Goal: Task Accomplishment & Management: Use online tool/utility

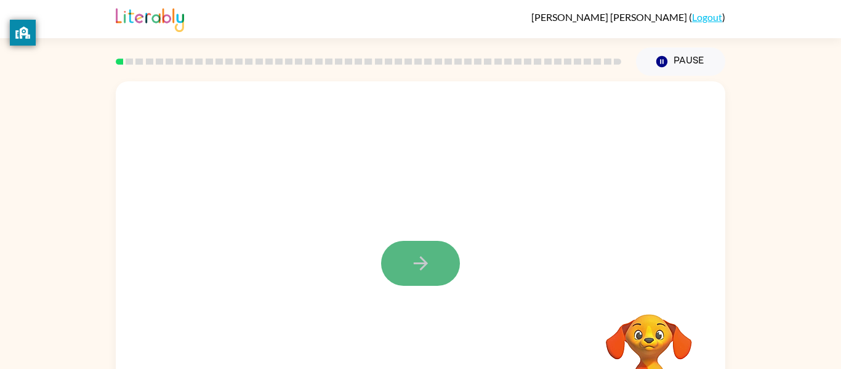
click at [416, 260] on icon "button" at bounding box center [421, 263] width 22 height 22
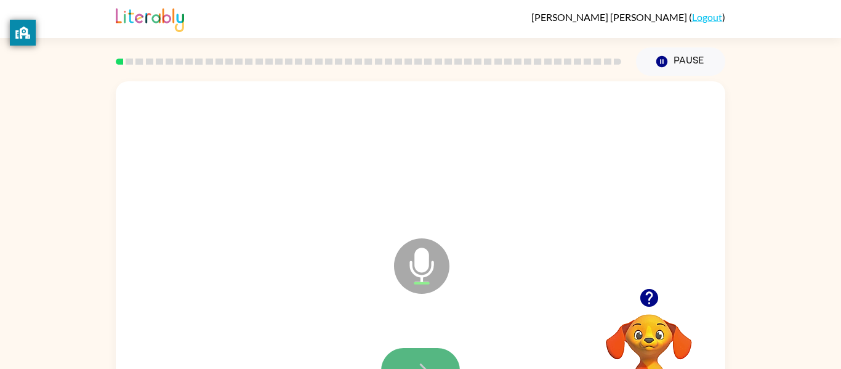
click at [427, 357] on button "button" at bounding box center [420, 370] width 79 height 45
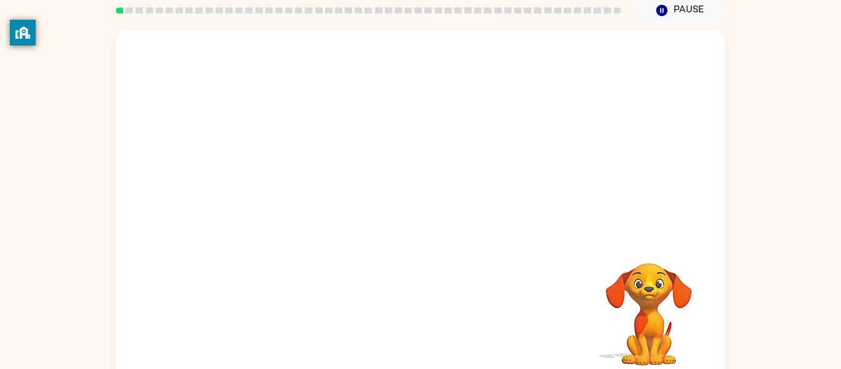
scroll to position [64, 0]
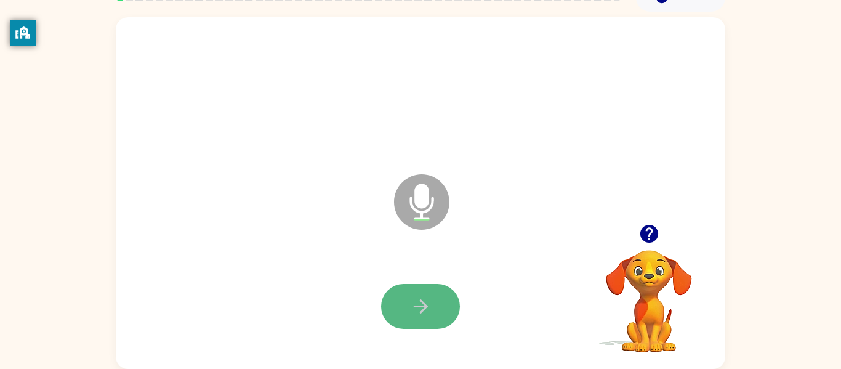
click at [445, 294] on button "button" at bounding box center [420, 306] width 79 height 45
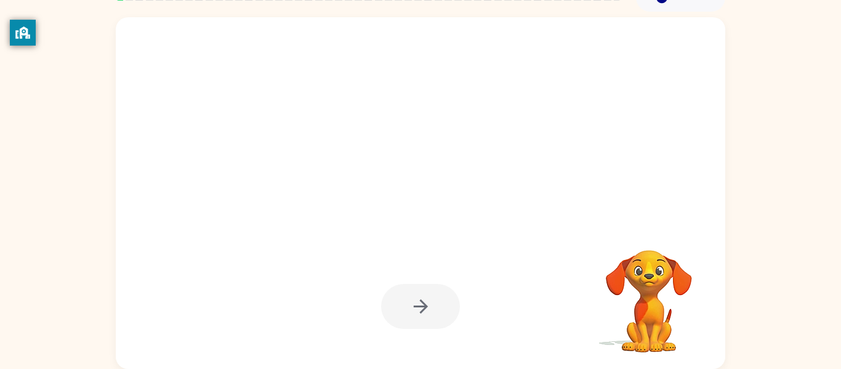
click at [445, 310] on div at bounding box center [420, 306] width 79 height 45
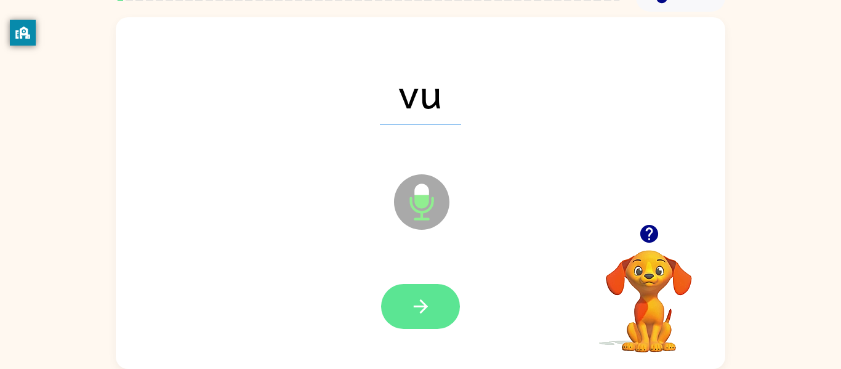
click at [426, 306] on icon "button" at bounding box center [420, 306] width 14 height 14
click at [423, 305] on icon "button" at bounding box center [421, 306] width 22 height 22
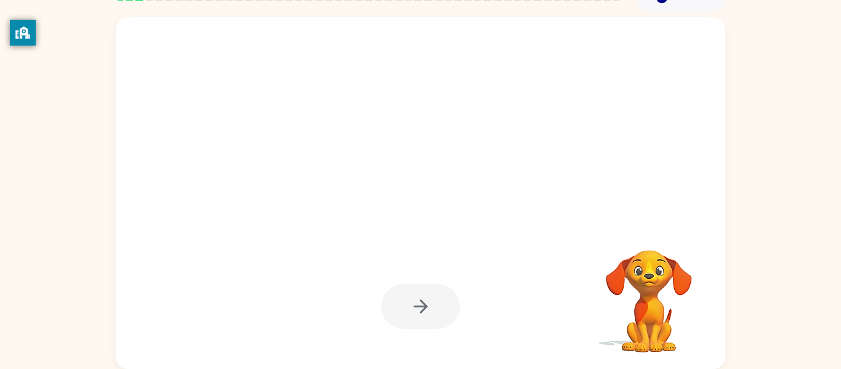
click at [422, 308] on div at bounding box center [420, 306] width 79 height 45
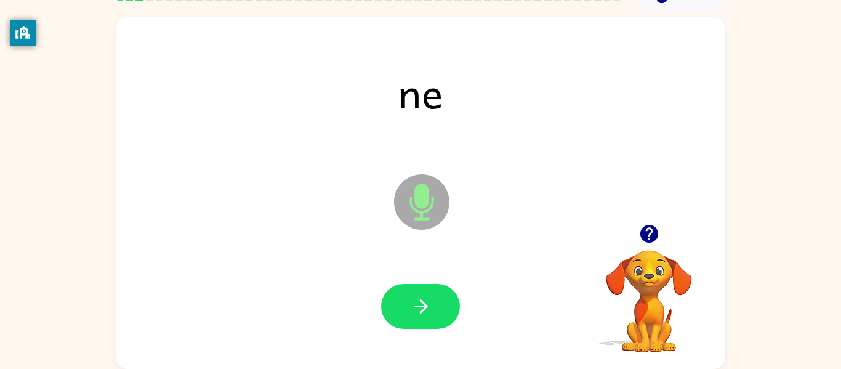
click at [422, 308] on icon "button" at bounding box center [421, 306] width 22 height 22
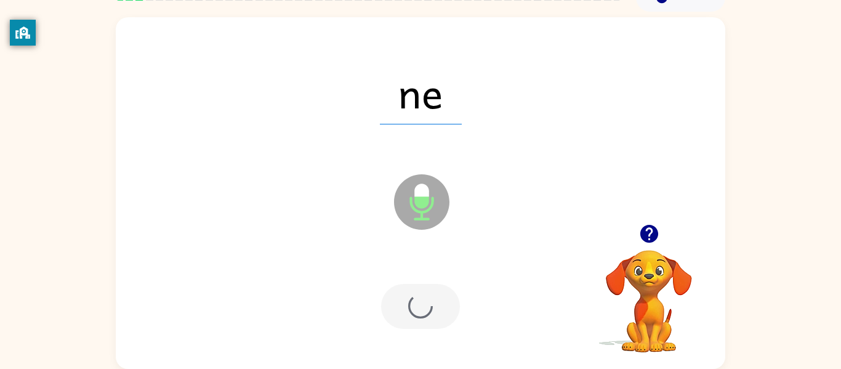
click at [422, 308] on div at bounding box center [420, 306] width 79 height 45
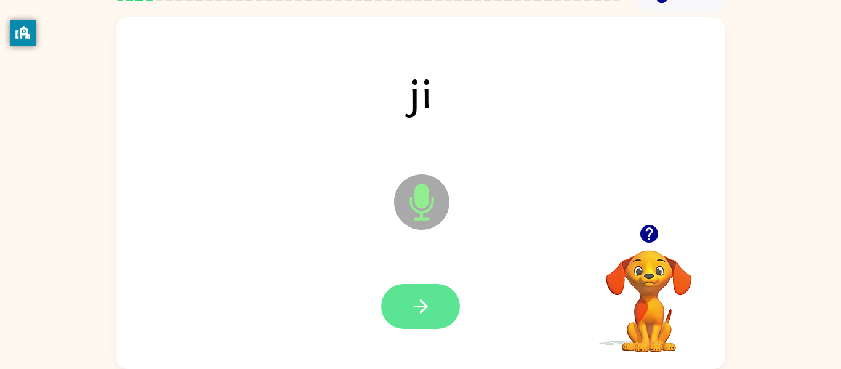
click at [419, 313] on icon "button" at bounding box center [421, 306] width 22 height 22
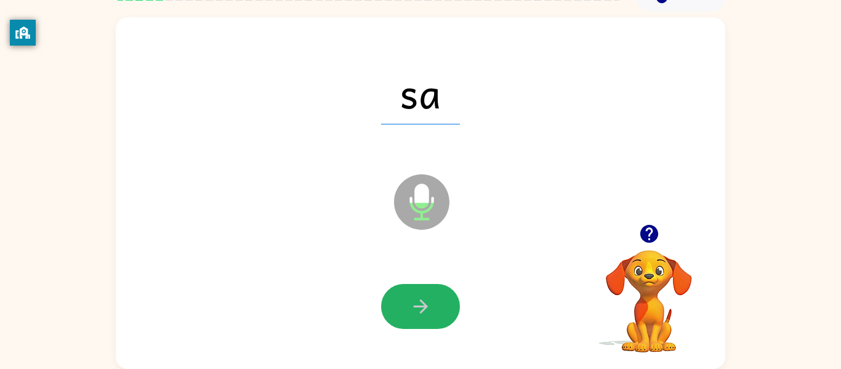
click at [419, 316] on icon "button" at bounding box center [421, 306] width 22 height 22
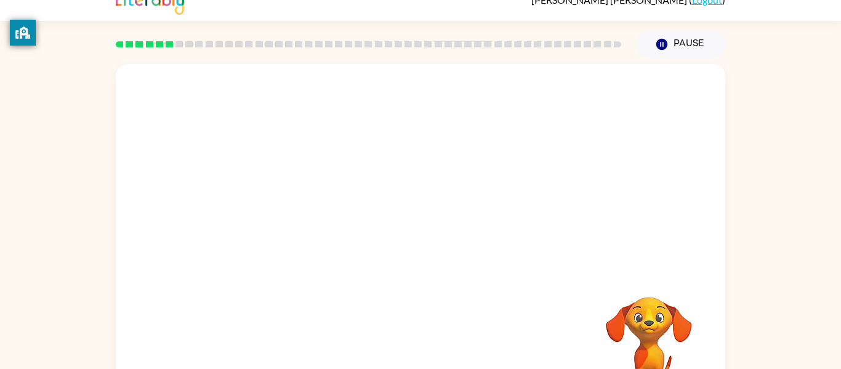
scroll to position [18, 0]
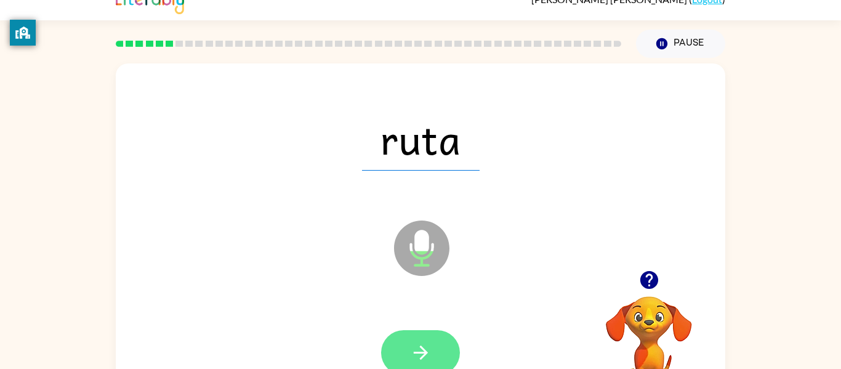
click at [396, 353] on button "button" at bounding box center [420, 352] width 79 height 45
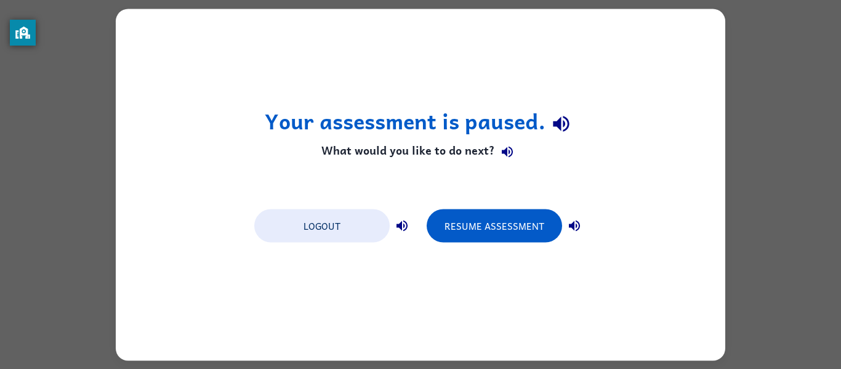
scroll to position [0, 0]
click at [331, 240] on button "Logout" at bounding box center [321, 225] width 135 height 33
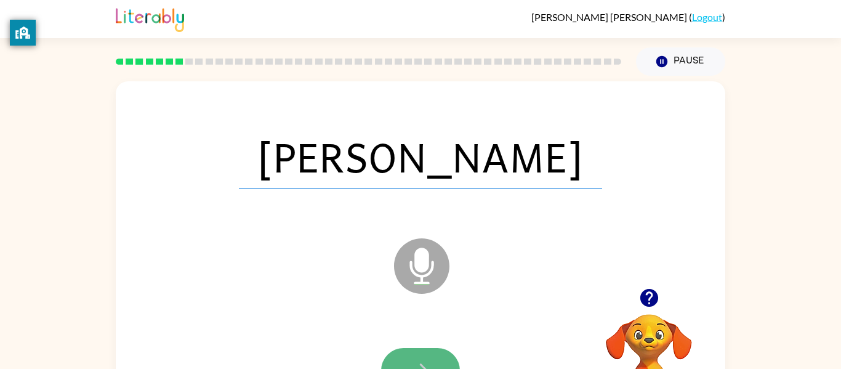
click at [425, 363] on icon "button" at bounding box center [421, 371] width 22 height 22
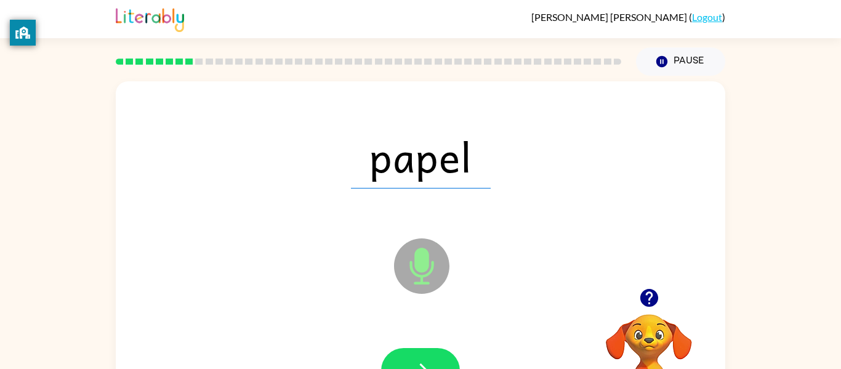
click at [428, 360] on icon "button" at bounding box center [421, 371] width 22 height 22
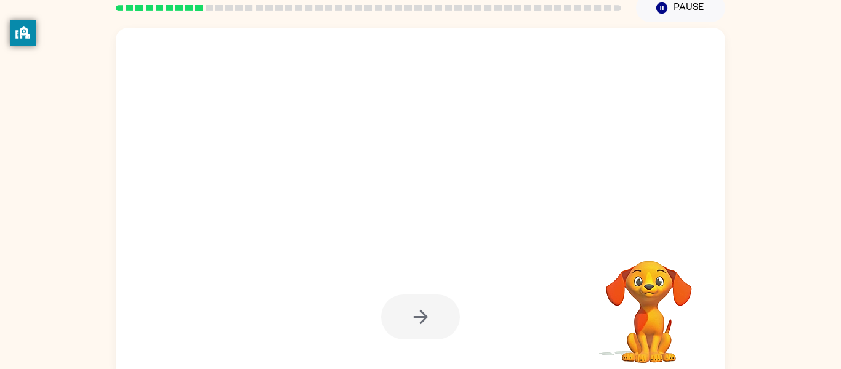
scroll to position [59, 0]
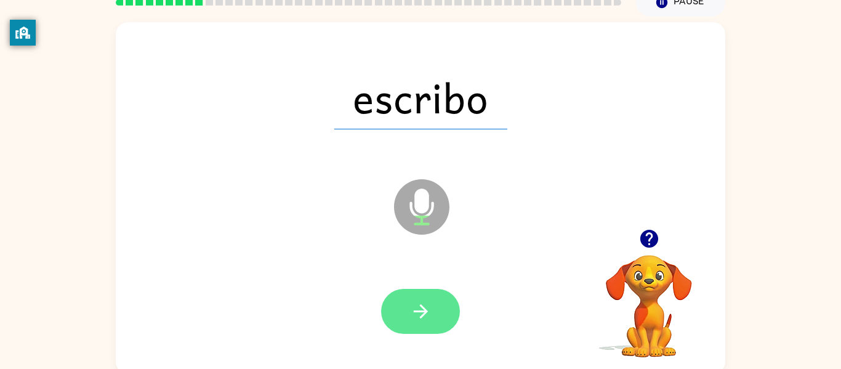
click at [436, 307] on button "button" at bounding box center [420, 311] width 79 height 45
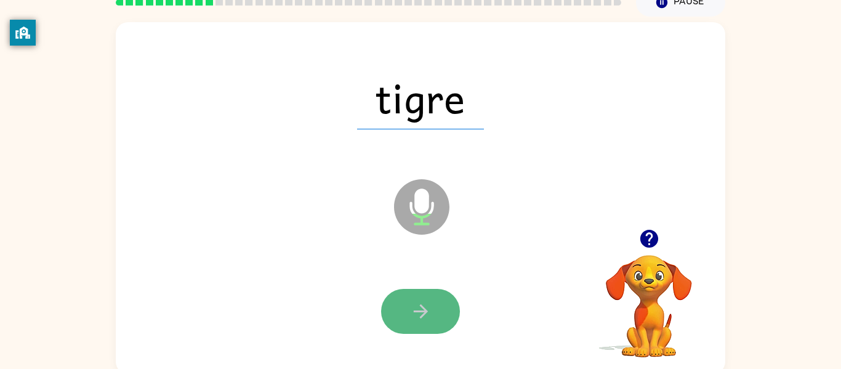
click at [423, 323] on button "button" at bounding box center [420, 311] width 79 height 45
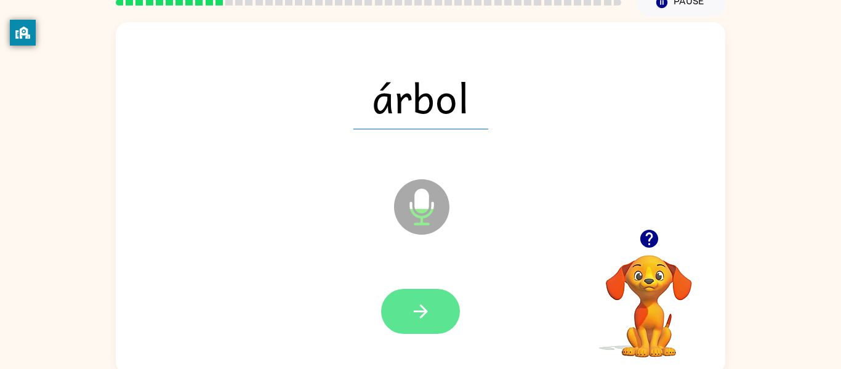
click at [425, 316] on icon "button" at bounding box center [421, 311] width 22 height 22
click at [425, 320] on icon "button" at bounding box center [421, 311] width 22 height 22
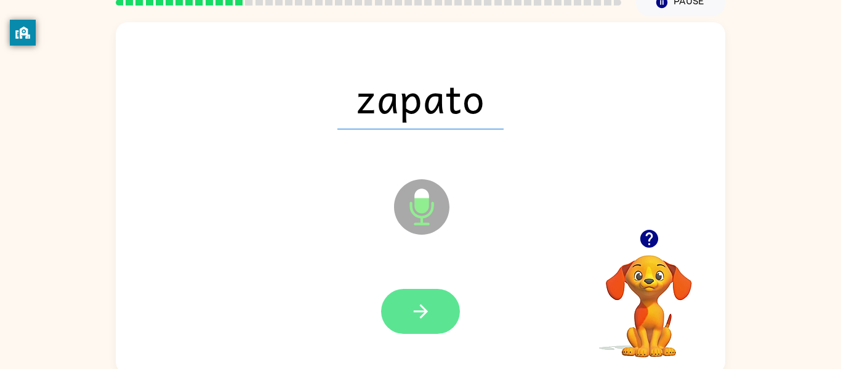
click at [422, 319] on icon "button" at bounding box center [421, 311] width 22 height 22
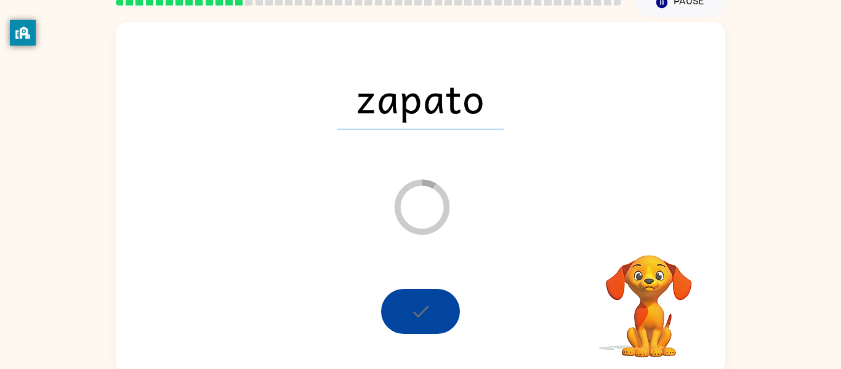
click at [423, 324] on div at bounding box center [420, 311] width 79 height 45
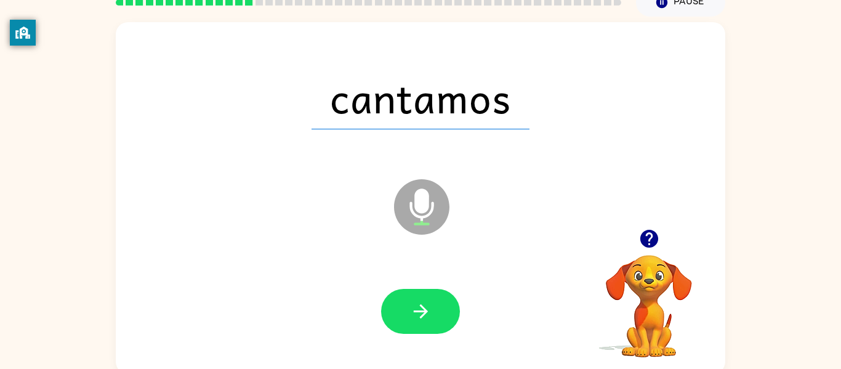
click at [423, 324] on button "button" at bounding box center [420, 311] width 79 height 45
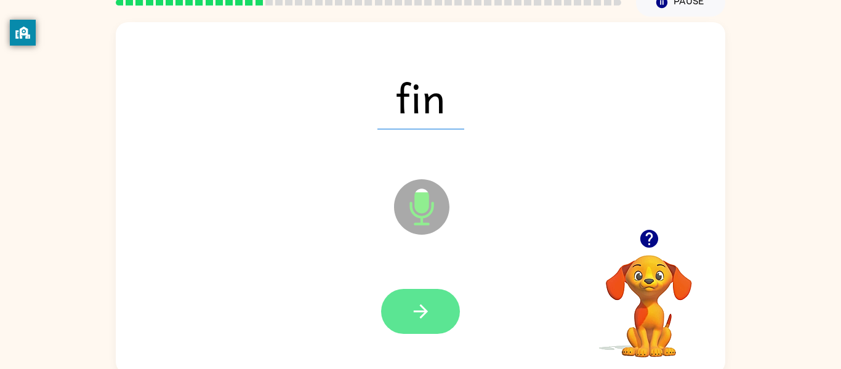
click at [417, 321] on icon "button" at bounding box center [421, 311] width 22 height 22
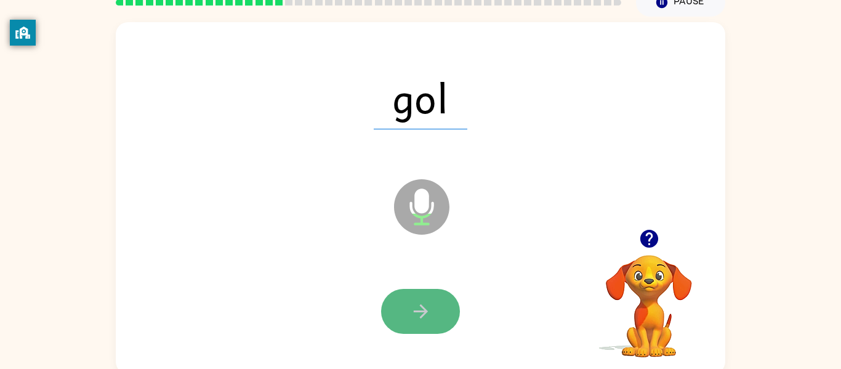
click at [433, 318] on button "button" at bounding box center [420, 311] width 79 height 45
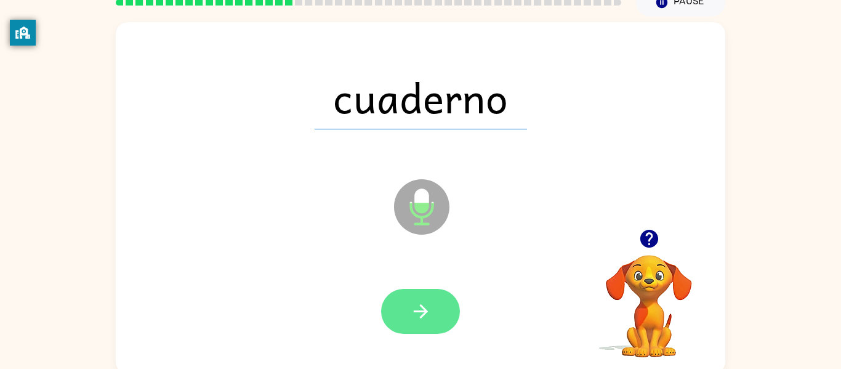
click at [428, 311] on icon "button" at bounding box center [421, 311] width 22 height 22
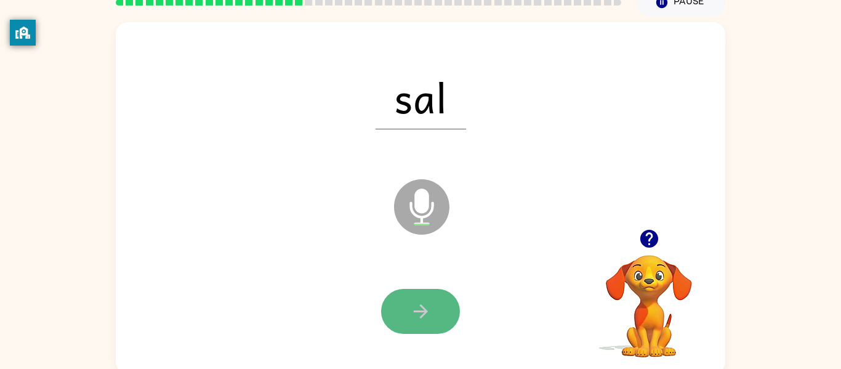
click at [425, 314] on icon "button" at bounding box center [421, 311] width 22 height 22
click at [425, 314] on div at bounding box center [420, 311] width 79 height 45
click at [422, 316] on icon "button" at bounding box center [421, 311] width 22 height 22
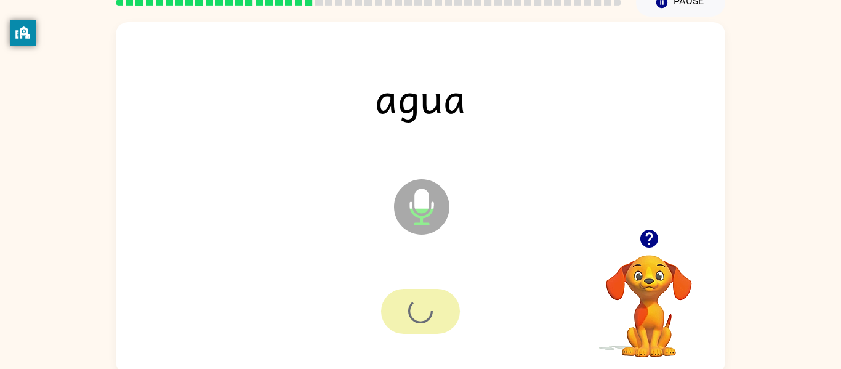
click at [422, 316] on div at bounding box center [420, 311] width 79 height 45
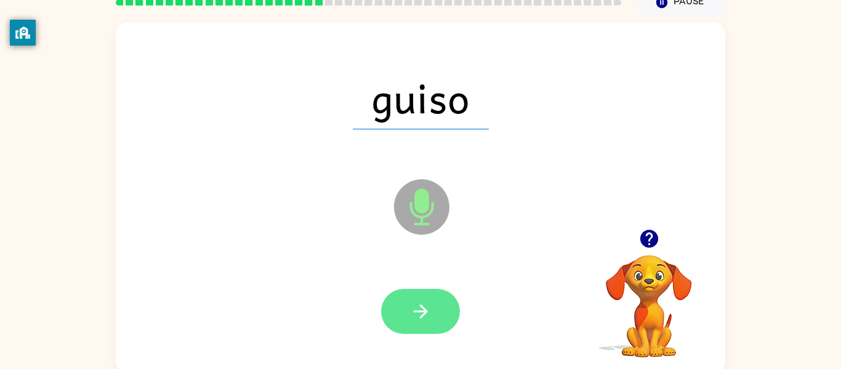
click at [419, 324] on button "button" at bounding box center [420, 311] width 79 height 45
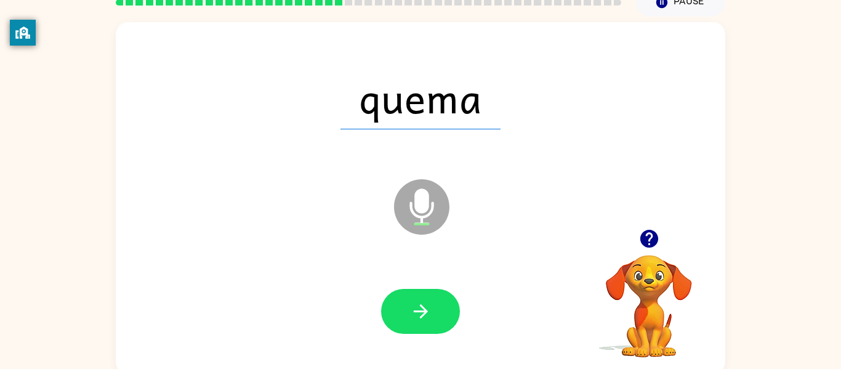
click at [420, 328] on button "button" at bounding box center [420, 311] width 79 height 45
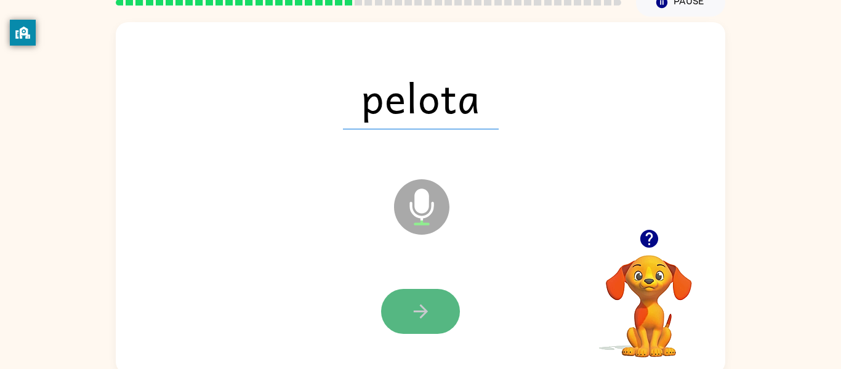
click at [415, 326] on button "button" at bounding box center [420, 311] width 79 height 45
click at [414, 325] on button "button" at bounding box center [420, 311] width 79 height 45
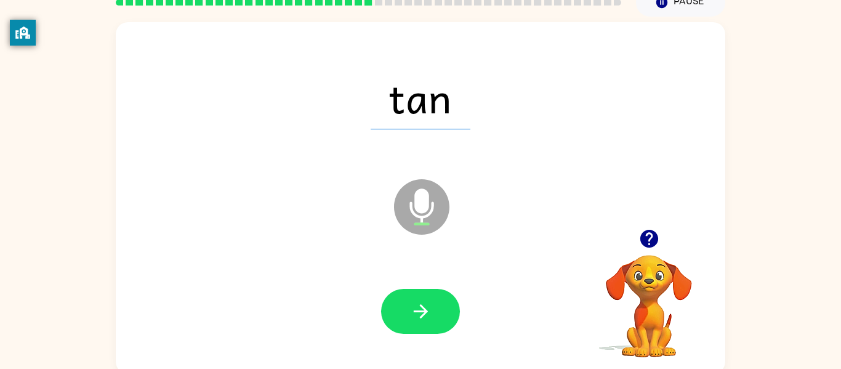
click at [414, 325] on button "button" at bounding box center [420, 311] width 79 height 45
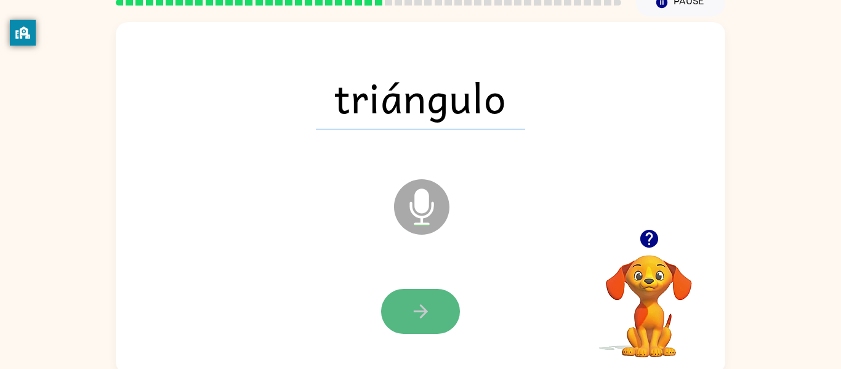
click at [414, 324] on button "button" at bounding box center [420, 311] width 79 height 45
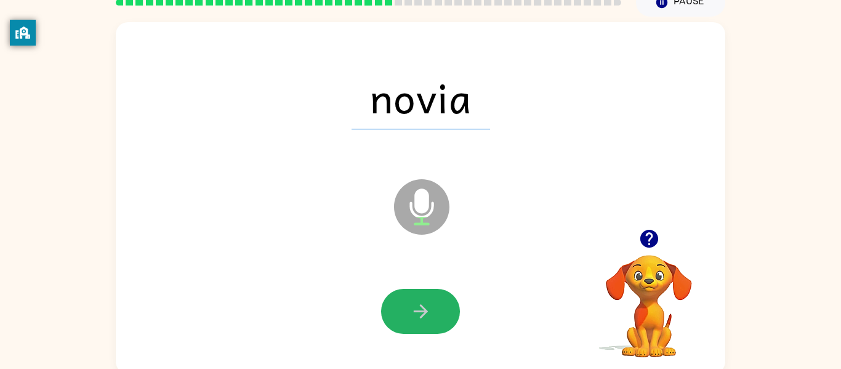
click at [414, 325] on button "button" at bounding box center [420, 311] width 79 height 45
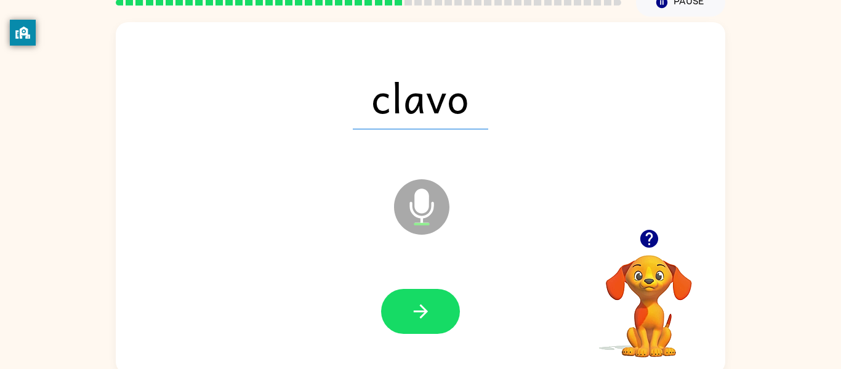
click at [414, 325] on button "button" at bounding box center [420, 311] width 79 height 45
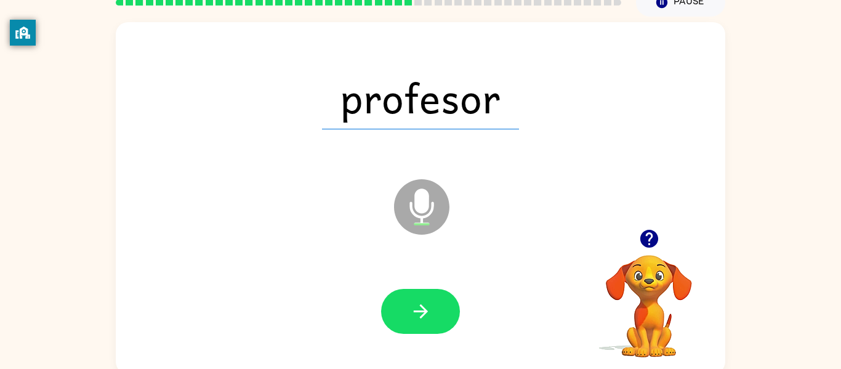
click at [414, 325] on button "button" at bounding box center [420, 311] width 79 height 45
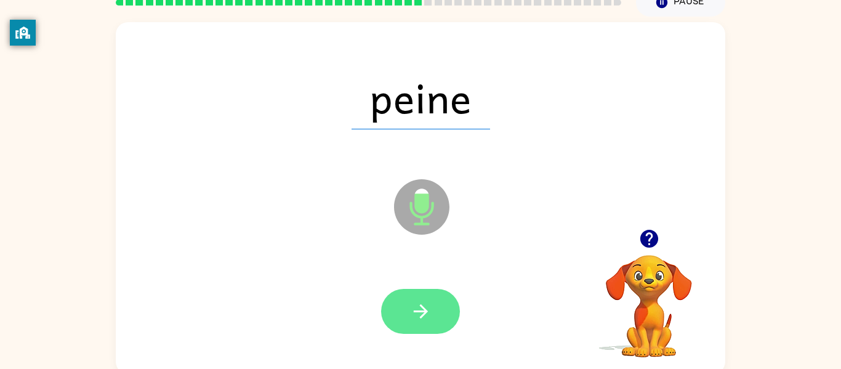
click at [415, 330] on button "button" at bounding box center [420, 311] width 79 height 45
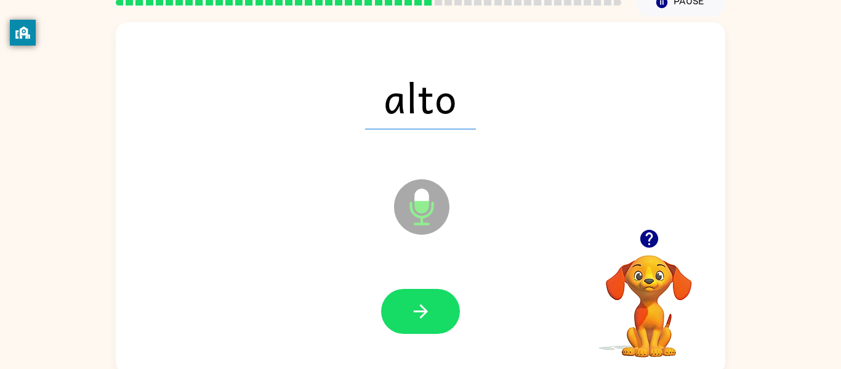
click at [417, 338] on div at bounding box center [420, 311] width 585 height 101
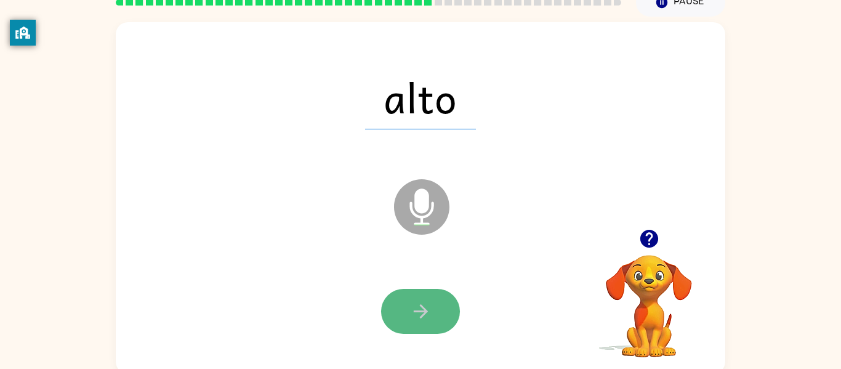
click at [411, 313] on icon "button" at bounding box center [421, 311] width 22 height 22
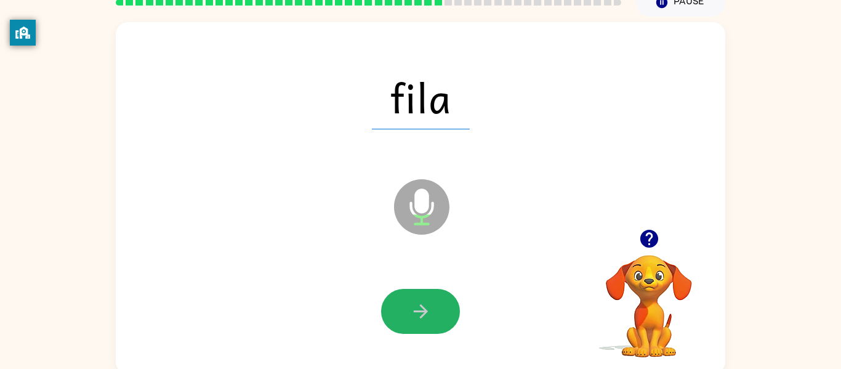
click at [411, 313] on icon "button" at bounding box center [421, 311] width 22 height 22
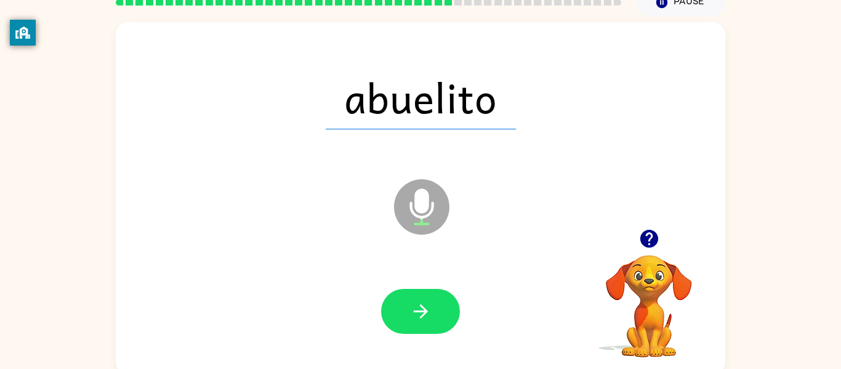
click at [411, 313] on icon "button" at bounding box center [421, 311] width 22 height 22
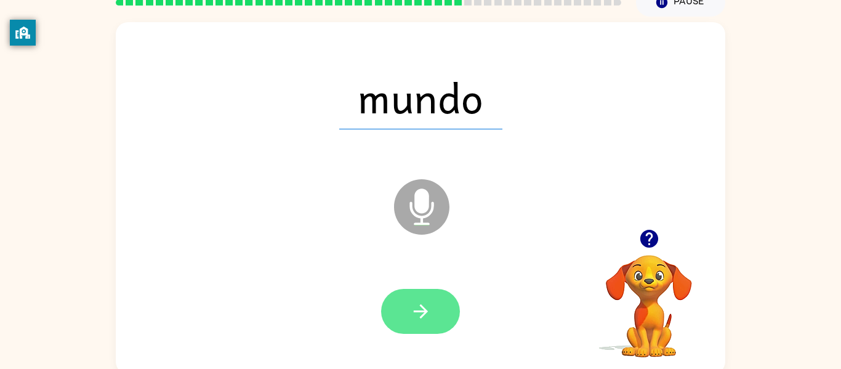
click at [408, 312] on button "button" at bounding box center [420, 311] width 79 height 45
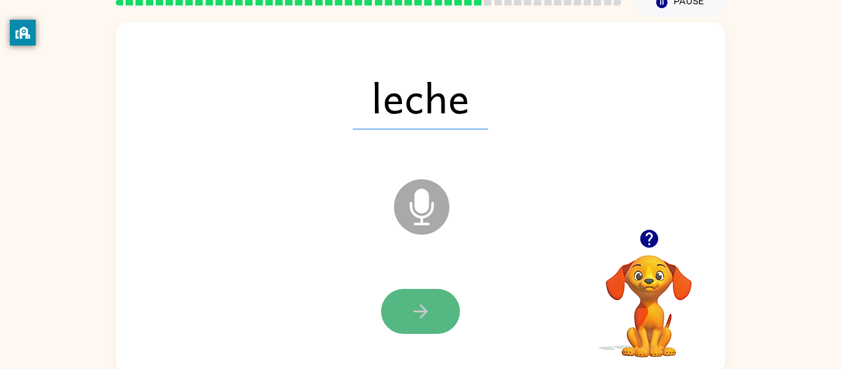
click at [408, 309] on button "button" at bounding box center [420, 311] width 79 height 45
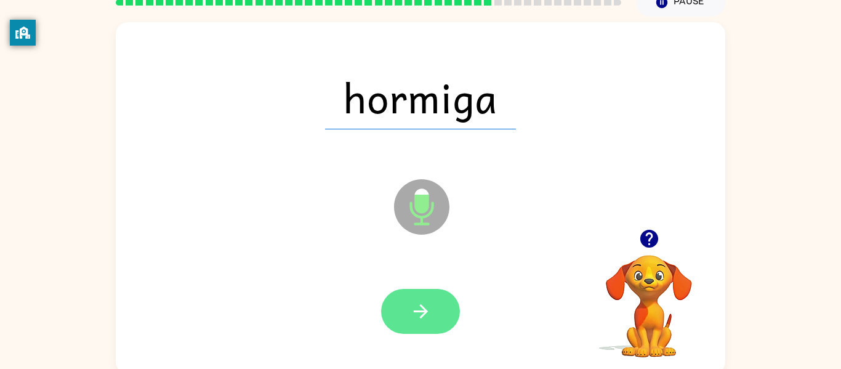
click at [408, 309] on button "button" at bounding box center [420, 311] width 79 height 45
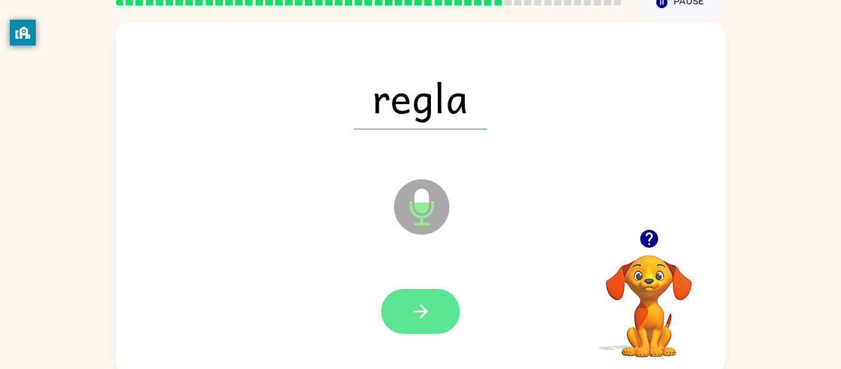
click at [410, 314] on icon "button" at bounding box center [421, 311] width 22 height 22
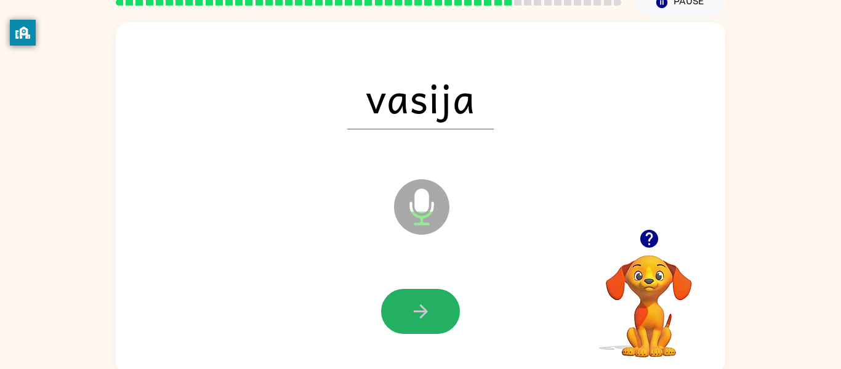
click at [410, 314] on icon "button" at bounding box center [421, 311] width 22 height 22
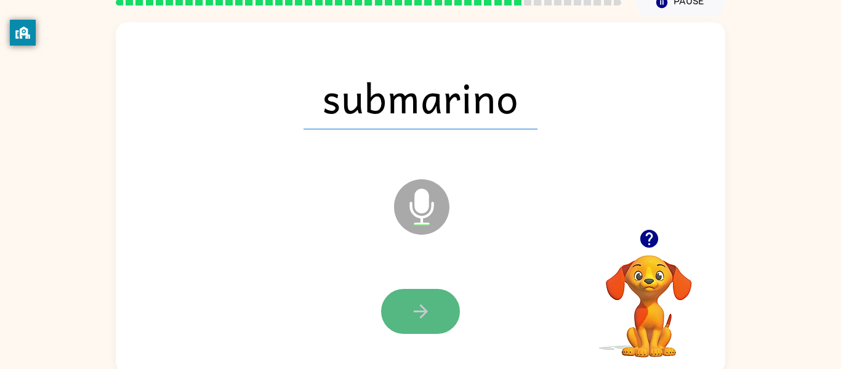
click at [408, 310] on button "button" at bounding box center [420, 311] width 79 height 45
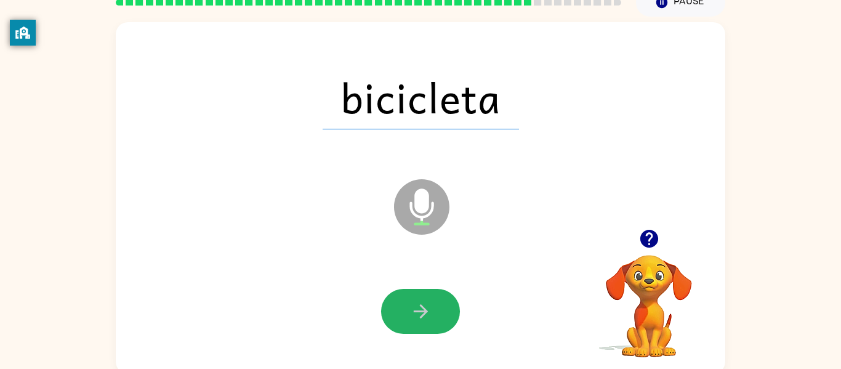
click at [408, 310] on button "button" at bounding box center [420, 311] width 79 height 45
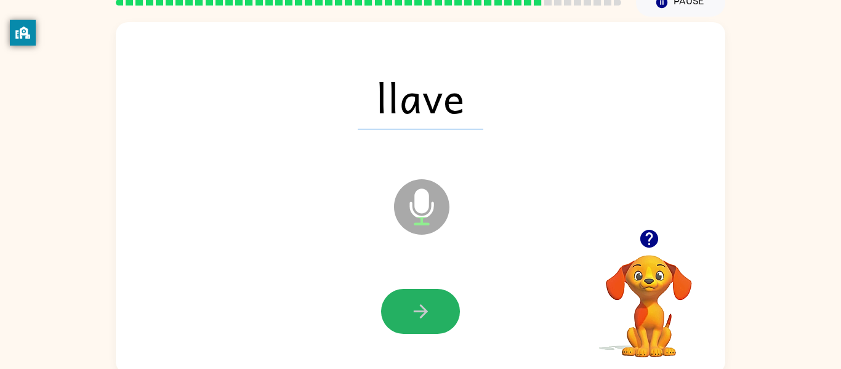
click at [408, 310] on button "button" at bounding box center [420, 311] width 79 height 45
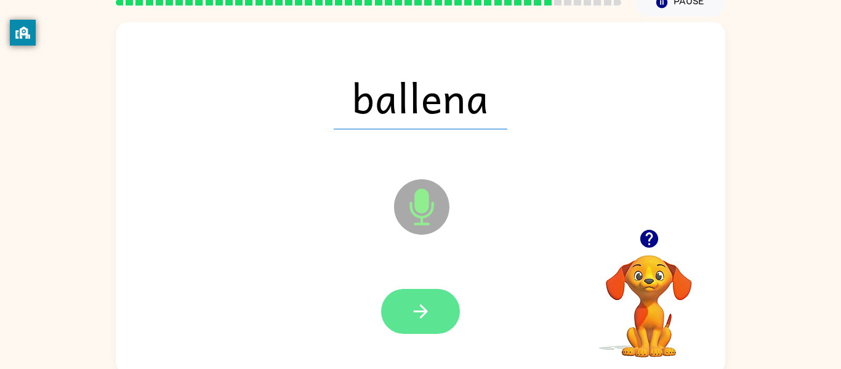
click at [406, 308] on button "button" at bounding box center [420, 311] width 79 height 45
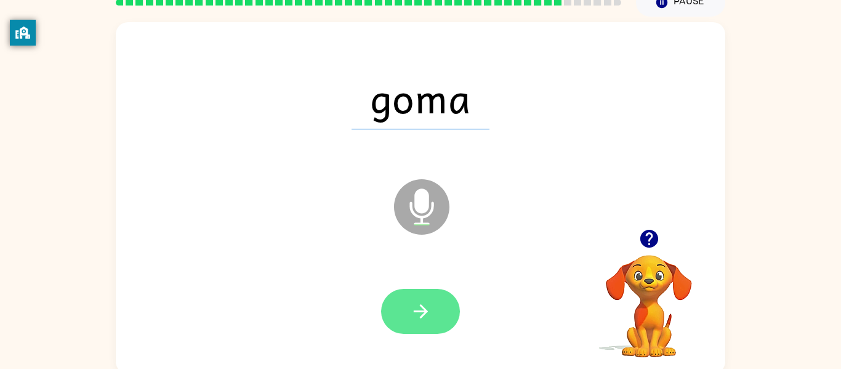
click at [404, 311] on button "button" at bounding box center [420, 311] width 79 height 45
click at [407, 310] on button "button" at bounding box center [420, 311] width 79 height 45
click at [406, 310] on button "button" at bounding box center [420, 311] width 79 height 45
click at [404, 307] on button "button" at bounding box center [420, 311] width 79 height 45
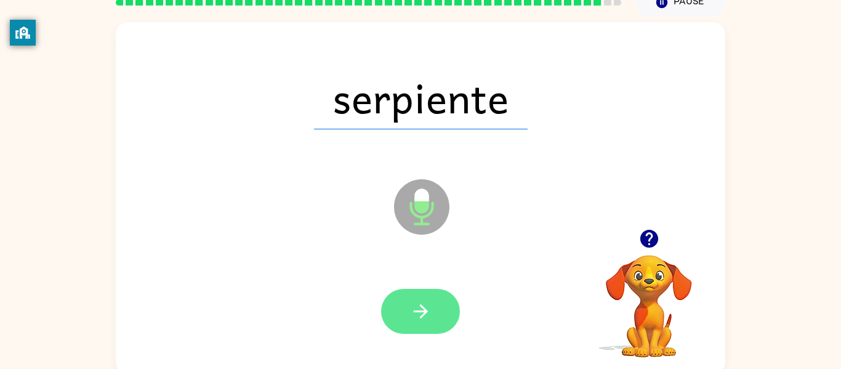
click at [405, 307] on button "button" at bounding box center [420, 311] width 79 height 45
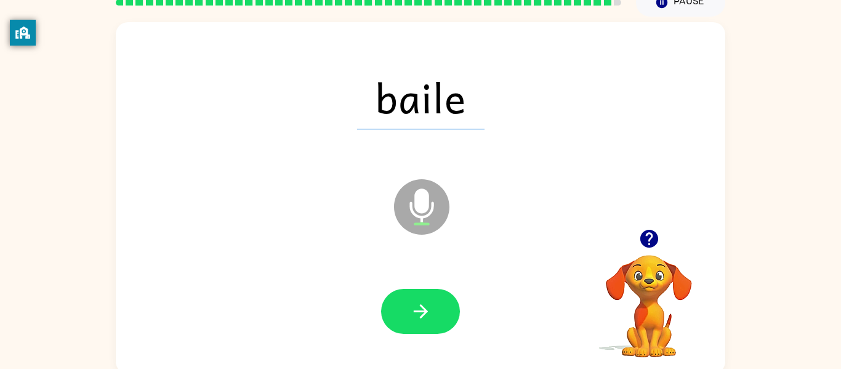
click at [406, 311] on button "button" at bounding box center [420, 311] width 79 height 45
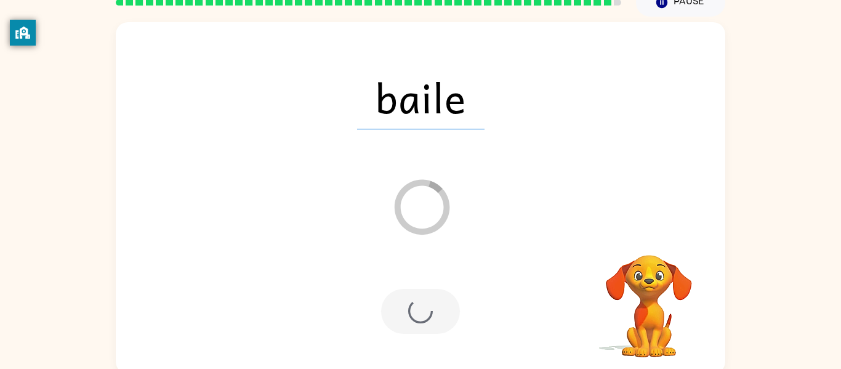
scroll to position [42, 0]
